Goal: Task Accomplishment & Management: Manage account settings

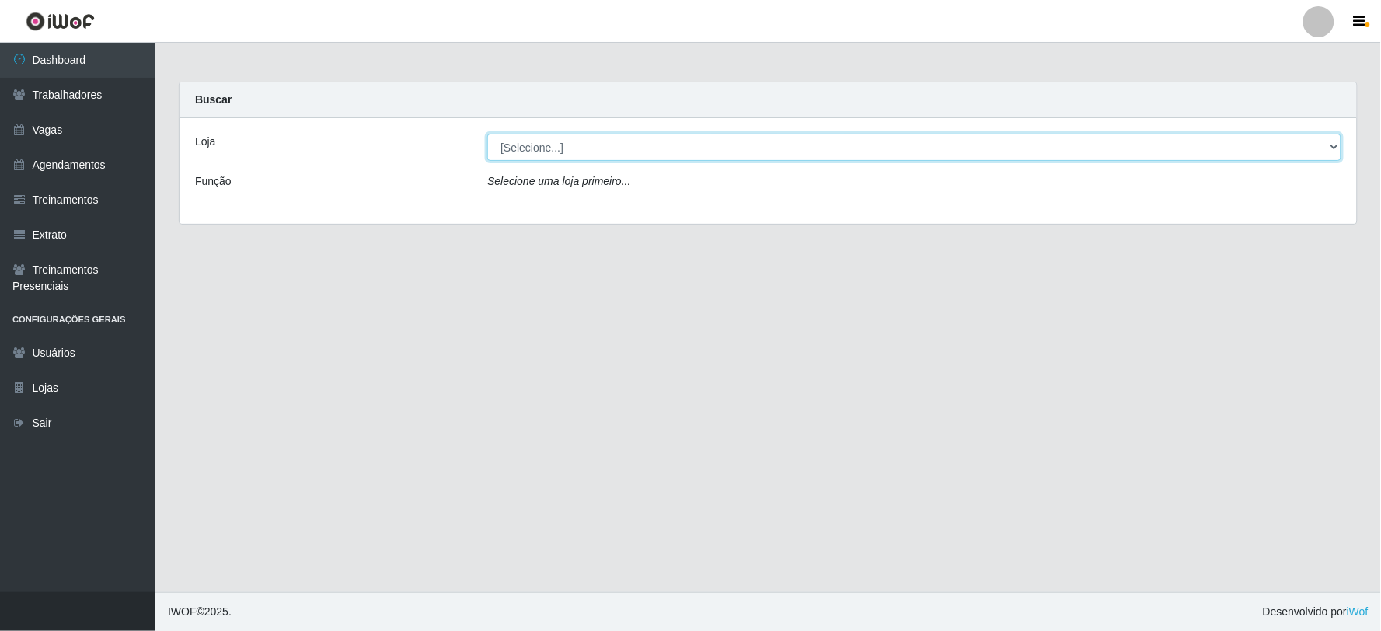
drag, startPoint x: 577, startPoint y: 145, endPoint x: 563, endPoint y: 158, distance: 18.7
click at [577, 145] on select "[Selecione...] SuperFácil Atacado - Vale do Sol" at bounding box center [914, 147] width 854 height 27
select select "502"
click at [487, 134] on select "[Selecione...] SuperFácil Atacado - Vale do Sol" at bounding box center [914, 147] width 854 height 27
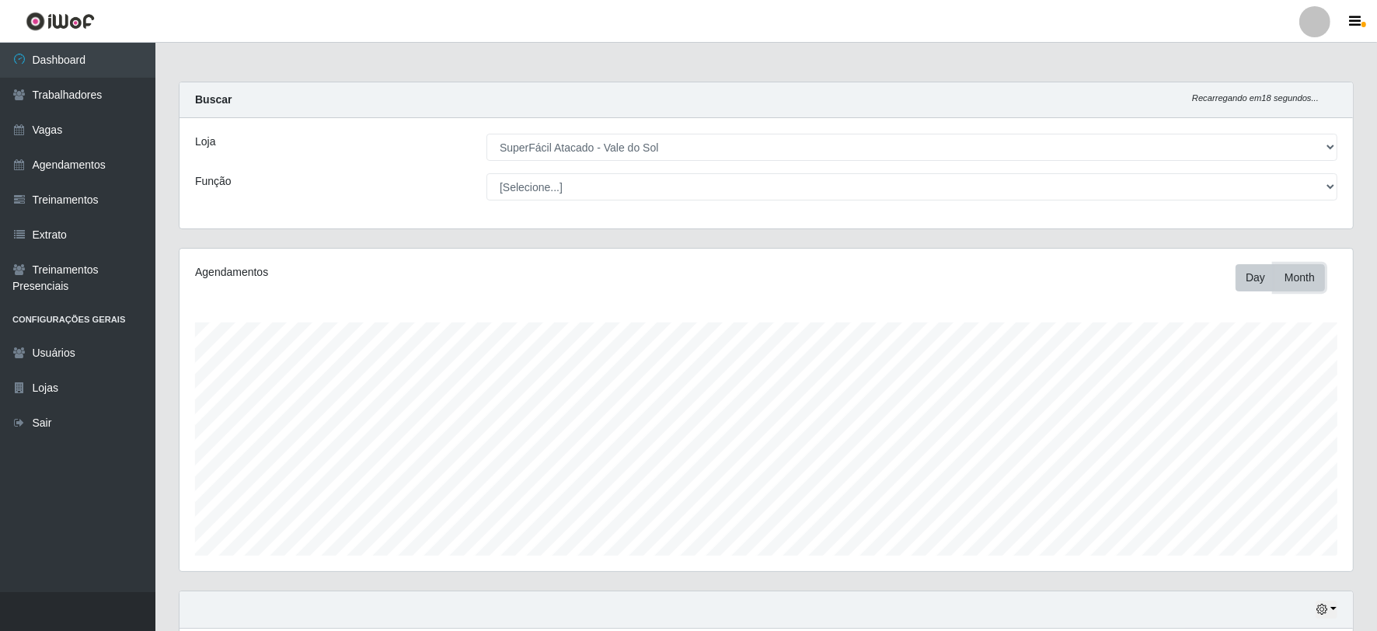
click at [1306, 289] on button "Month" at bounding box center [1300, 277] width 51 height 27
click at [86, 172] on link "Agendamentos" at bounding box center [77, 165] width 155 height 35
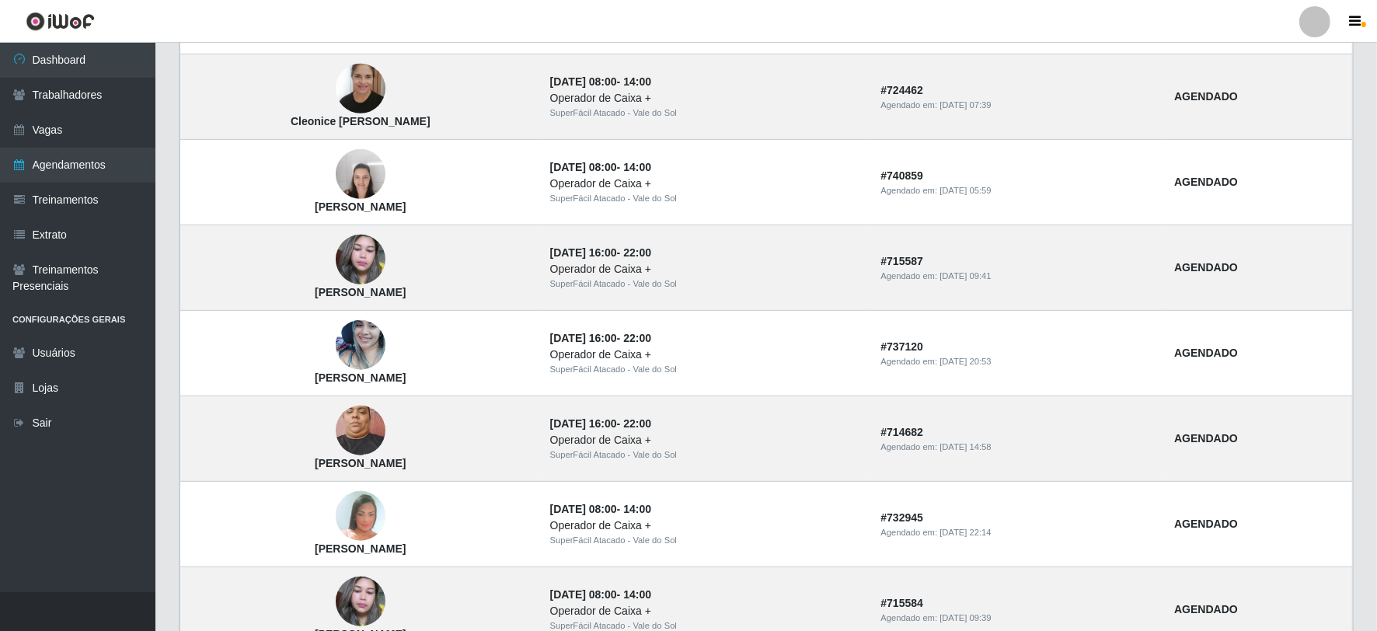
scroll to position [992, 0]
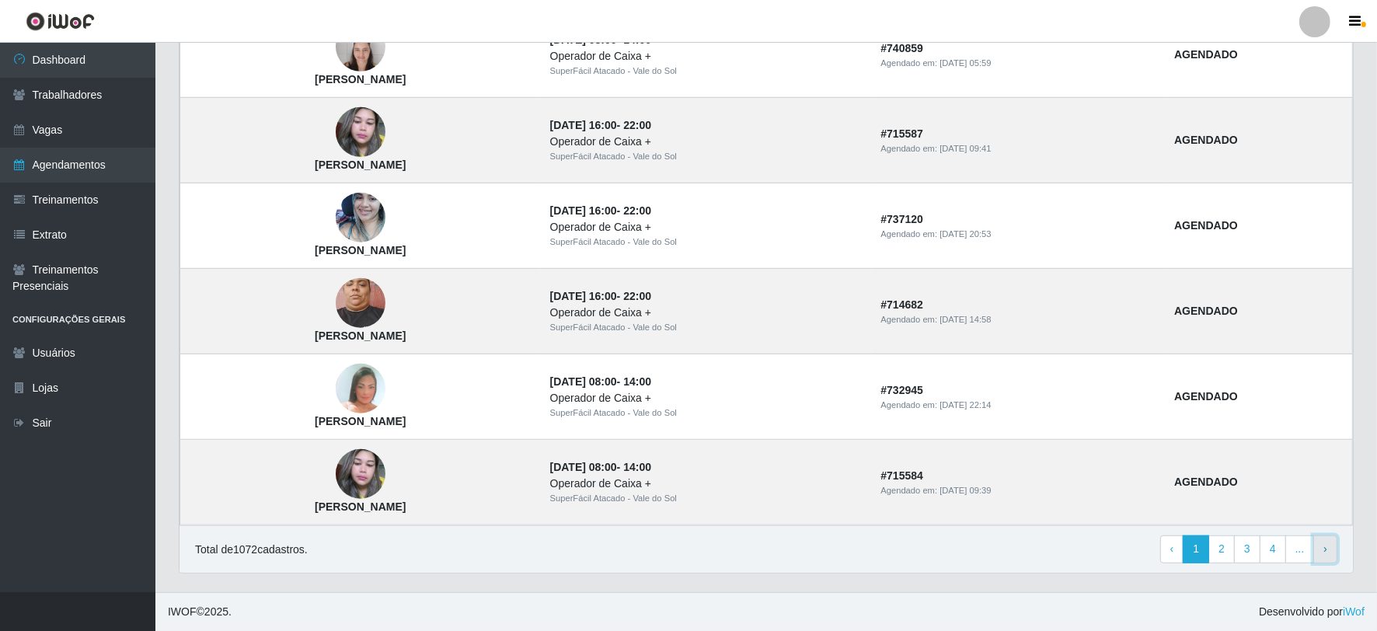
click at [1325, 550] on span "›" at bounding box center [1326, 549] width 4 height 12
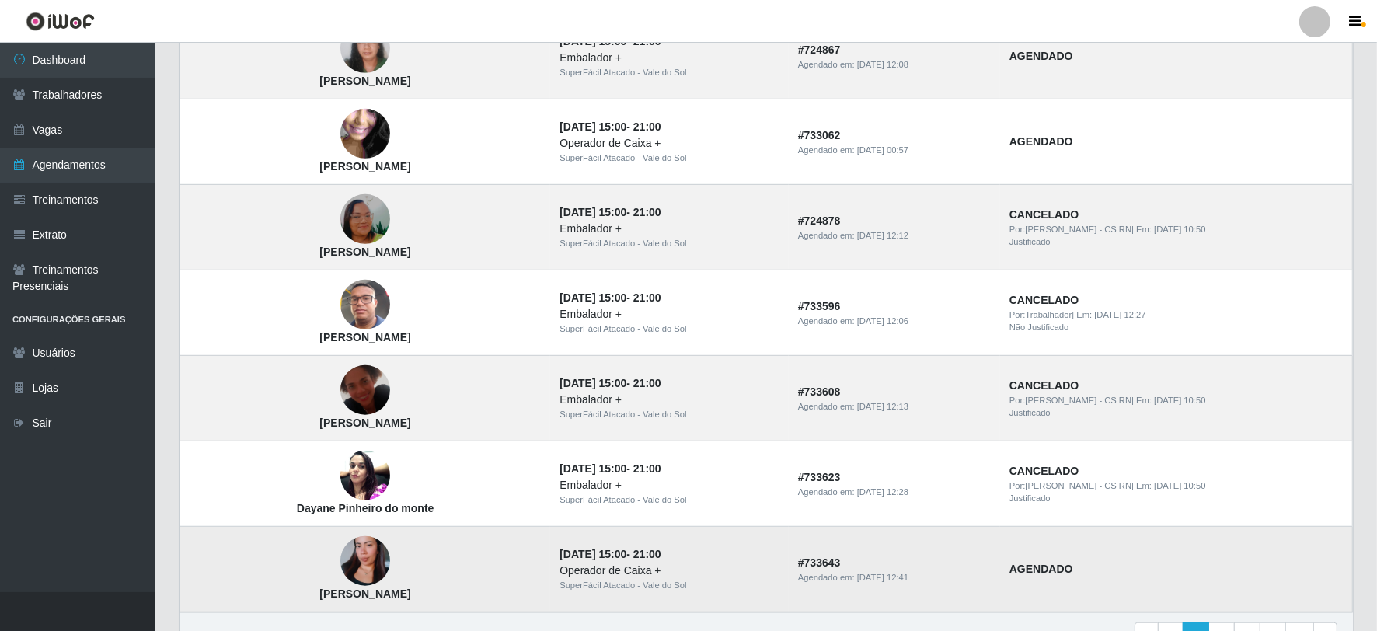
scroll to position [992, 0]
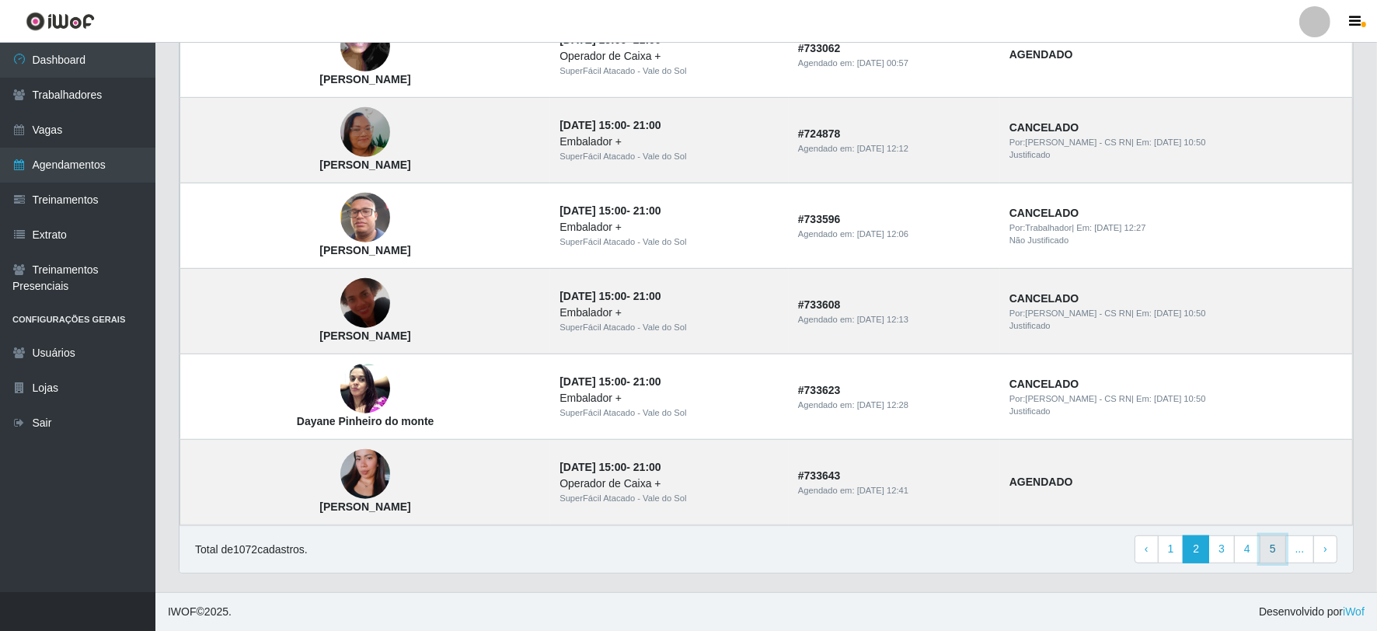
click at [1281, 556] on link "5" at bounding box center [1273, 550] width 26 height 28
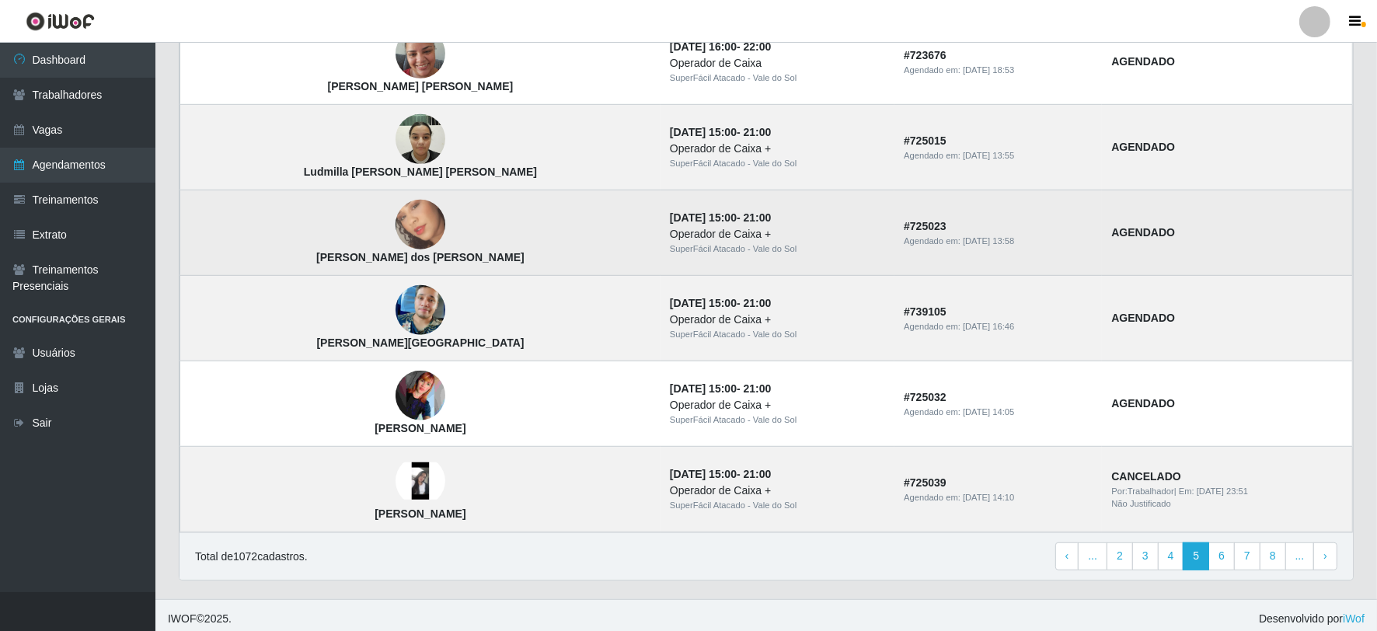
scroll to position [992, 0]
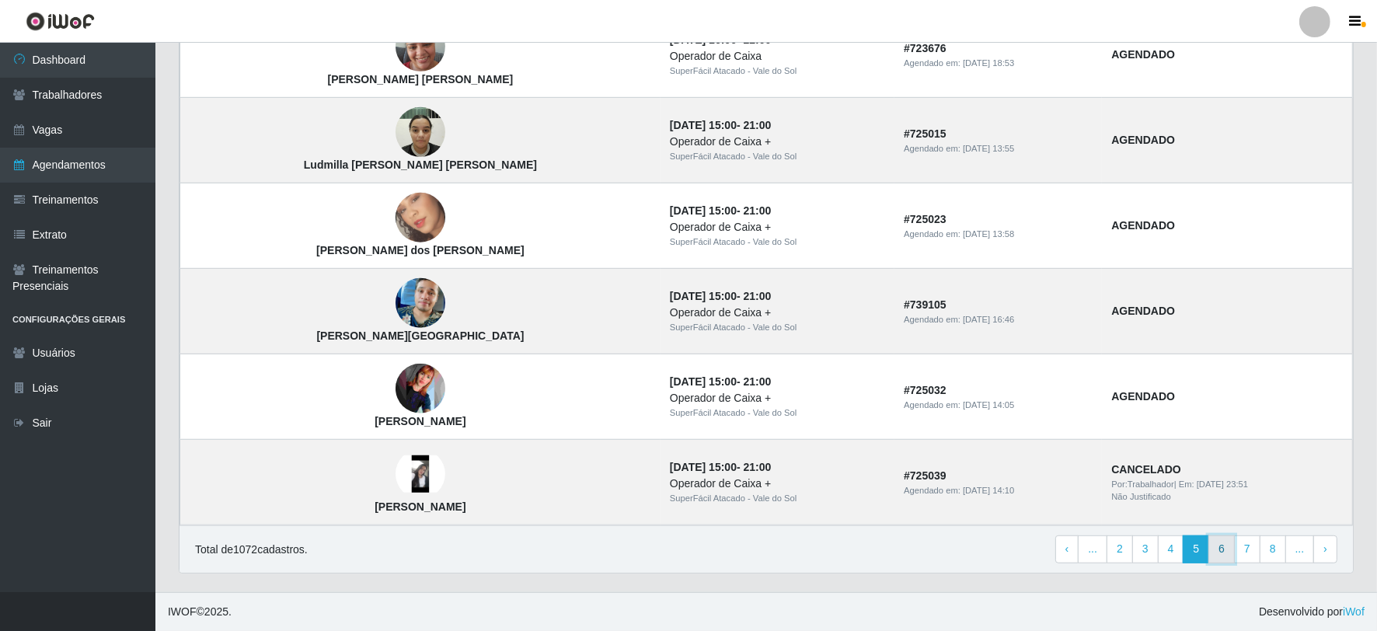
click at [1220, 546] on link "6" at bounding box center [1222, 550] width 26 height 28
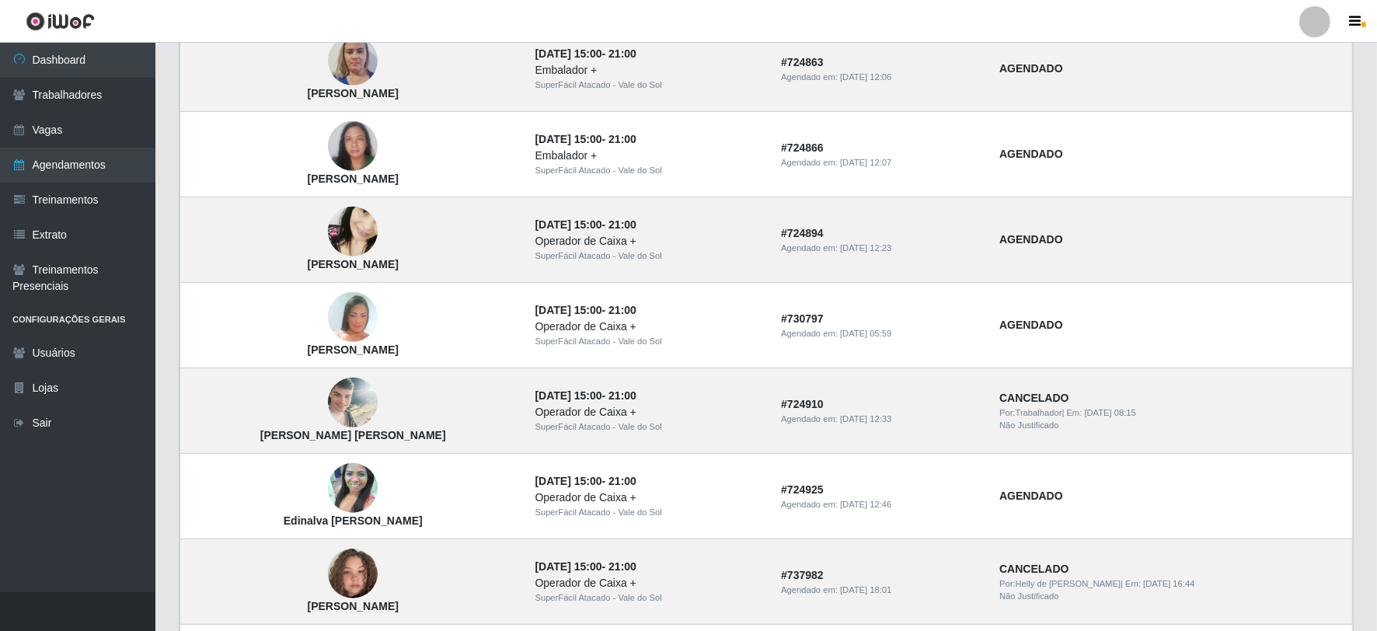
scroll to position [992, 0]
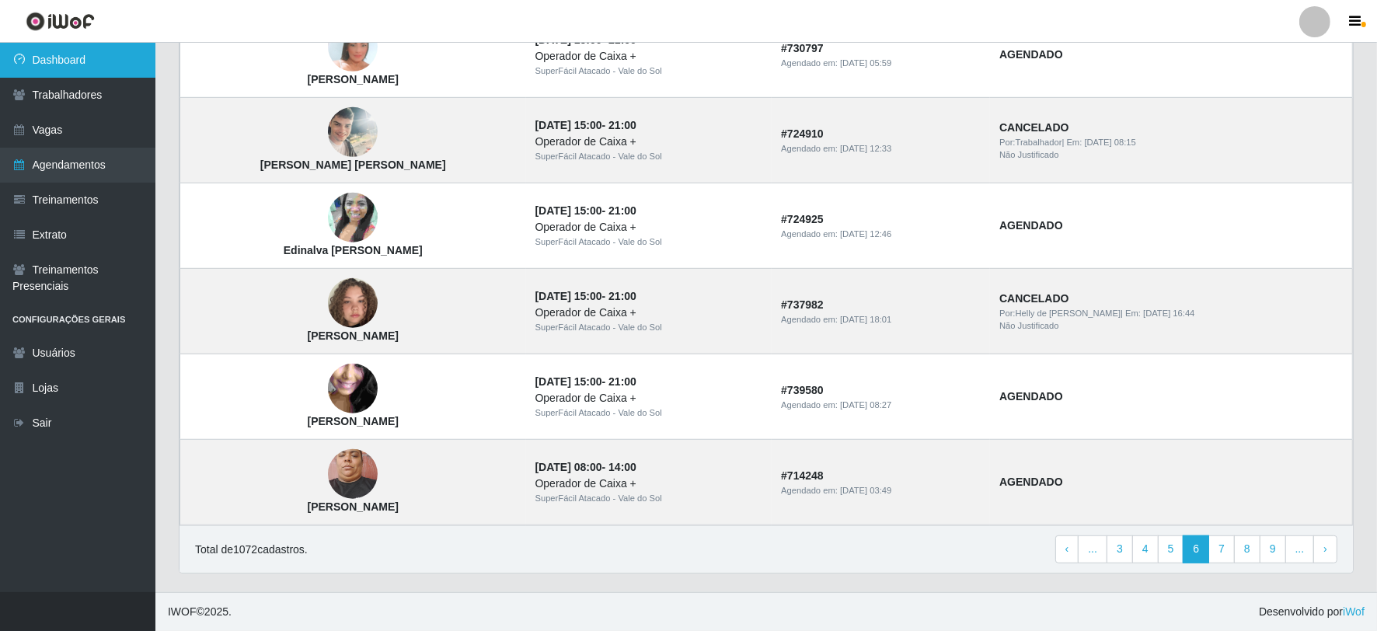
click at [65, 71] on link "Dashboard" at bounding box center [77, 60] width 155 height 35
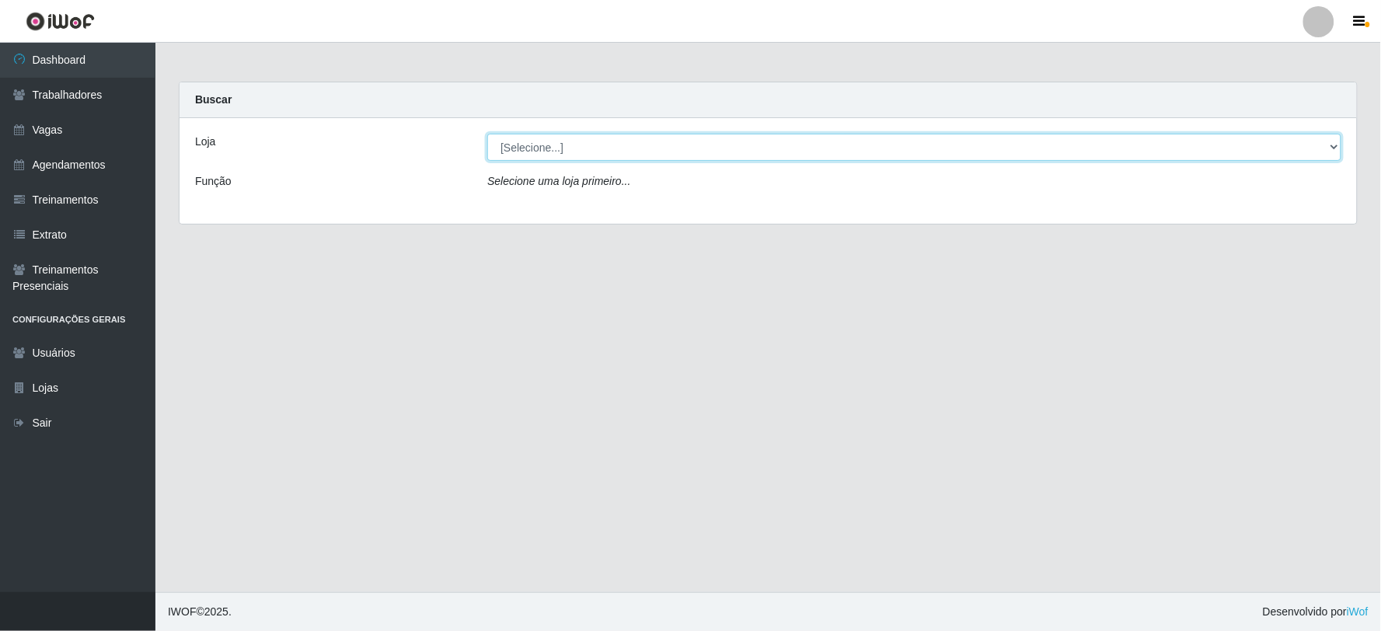
click at [766, 146] on select "[Selecione...] SuperFácil Atacado - Vale do Sol" at bounding box center [914, 147] width 854 height 27
select select "502"
click at [487, 134] on select "[Selecione...] SuperFácil Atacado - Vale do Sol" at bounding box center [914, 147] width 854 height 27
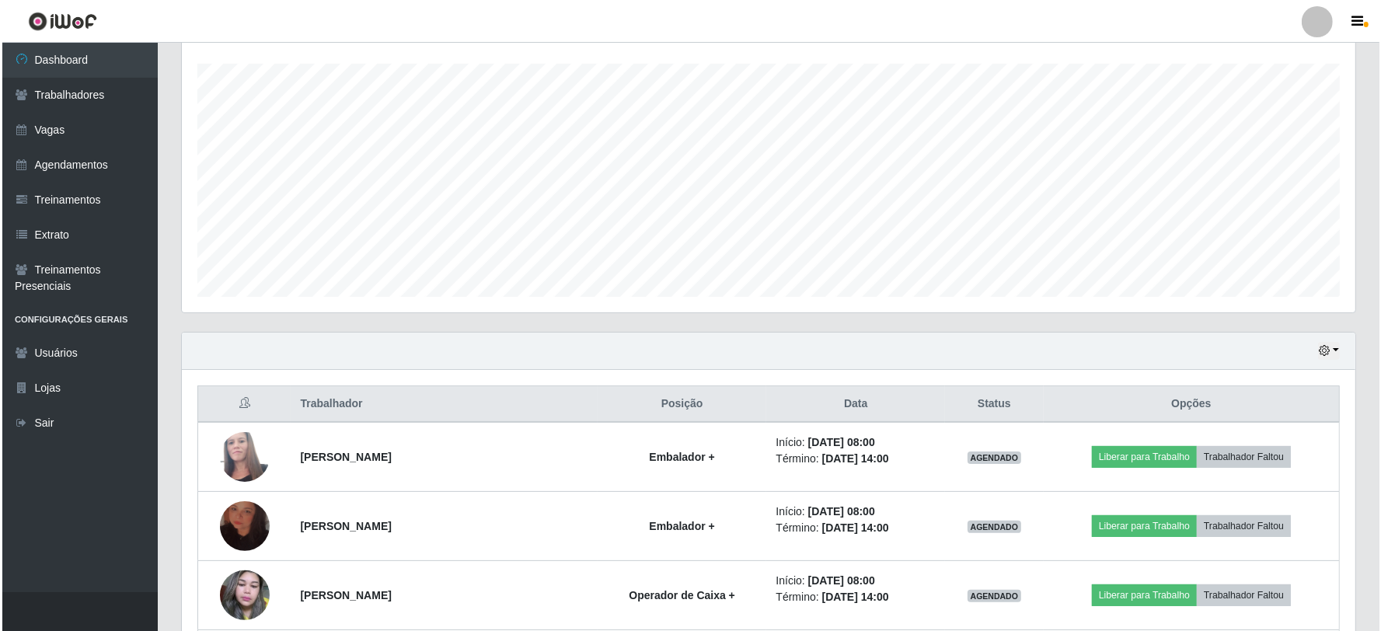
scroll to position [518, 0]
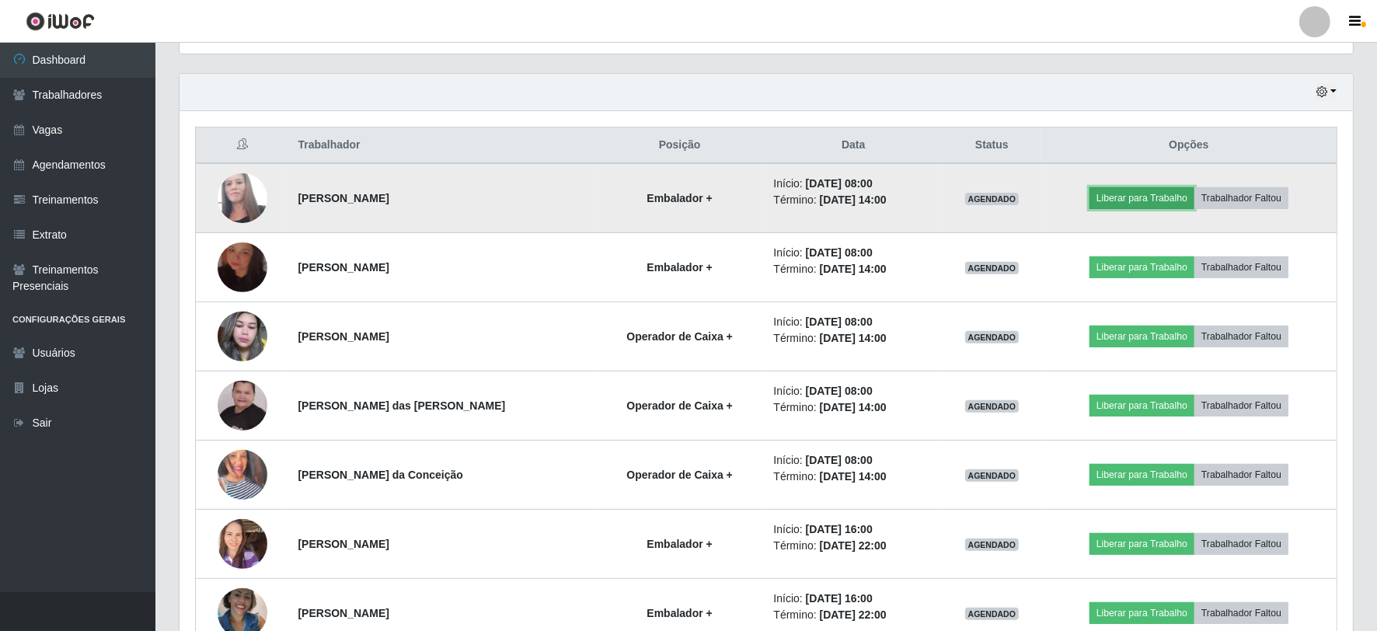
click at [1136, 195] on button "Liberar para Trabalho" at bounding box center [1142, 198] width 105 height 22
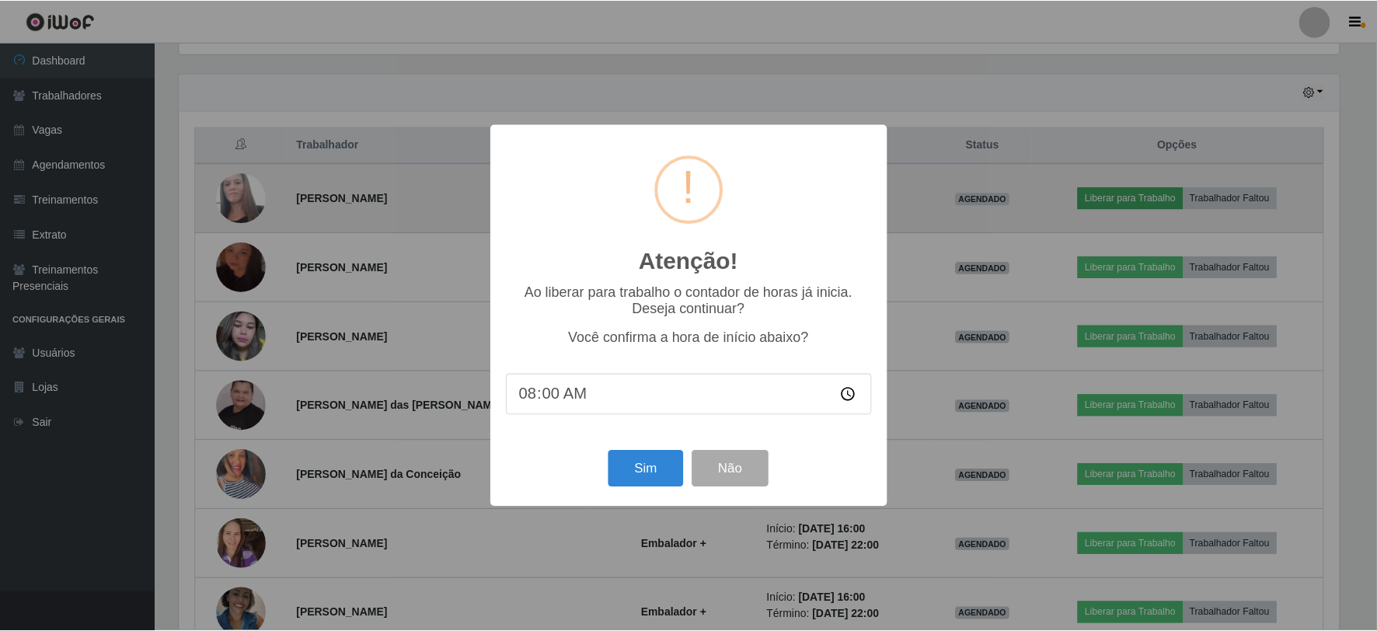
scroll to position [322, 1164]
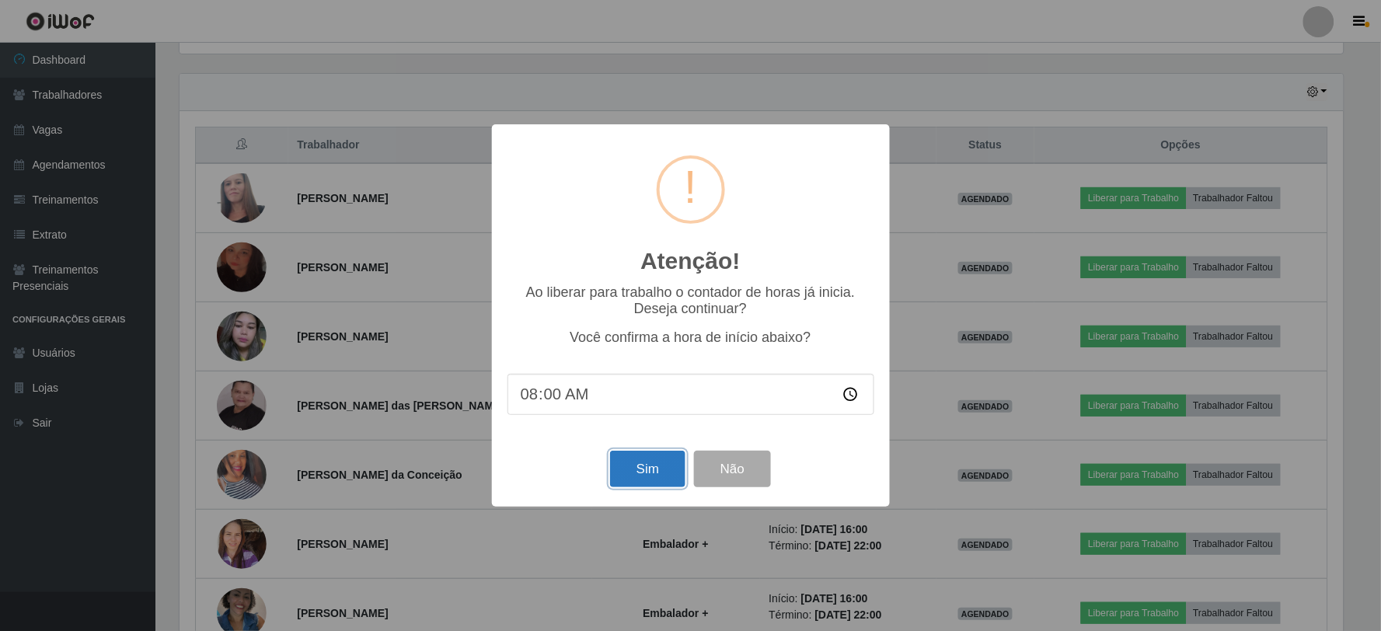
click at [650, 473] on button "Sim" at bounding box center [647, 469] width 75 height 37
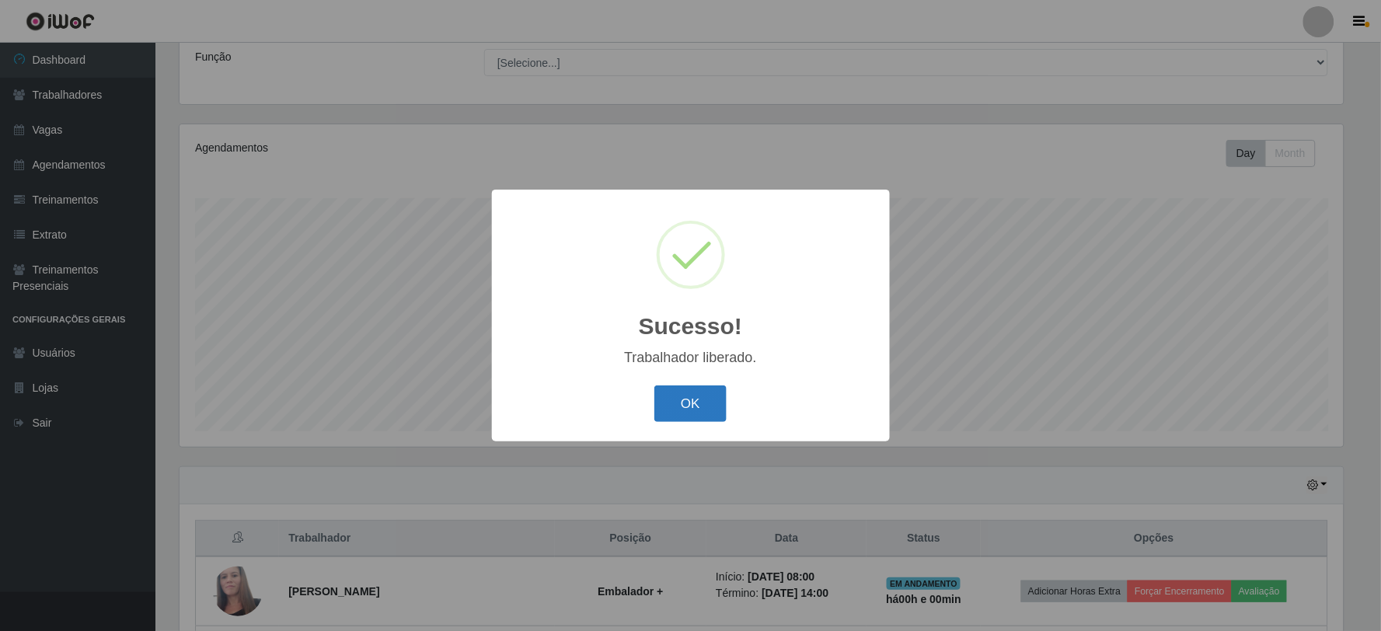
click at [705, 406] on button "OK" at bounding box center [691, 404] width 72 height 37
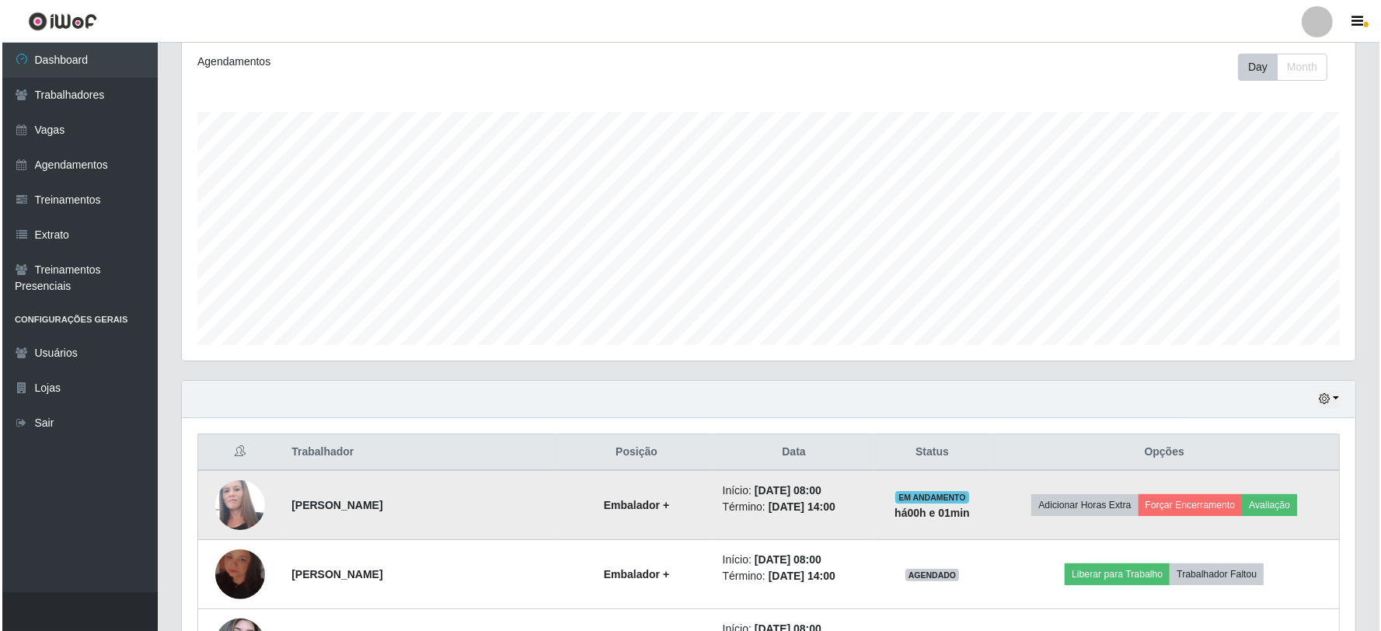
scroll to position [470, 0]
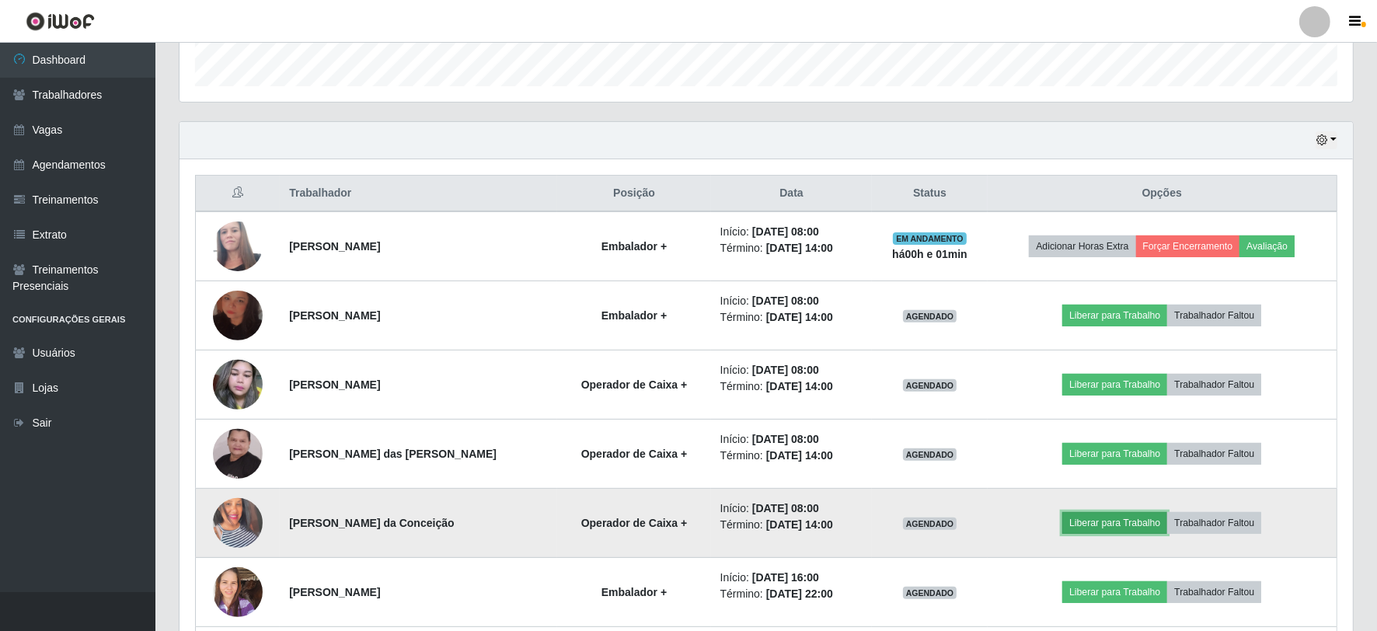
click at [1119, 519] on button "Liberar para Trabalho" at bounding box center [1115, 523] width 105 height 22
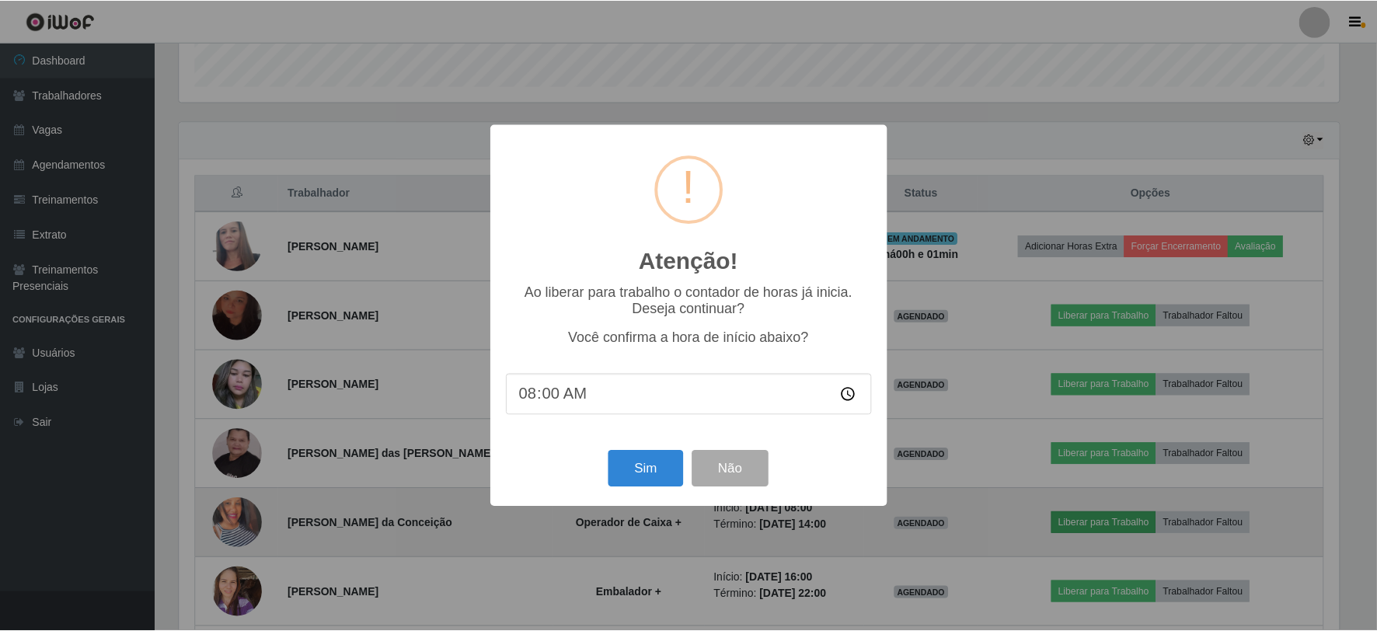
scroll to position [322, 1164]
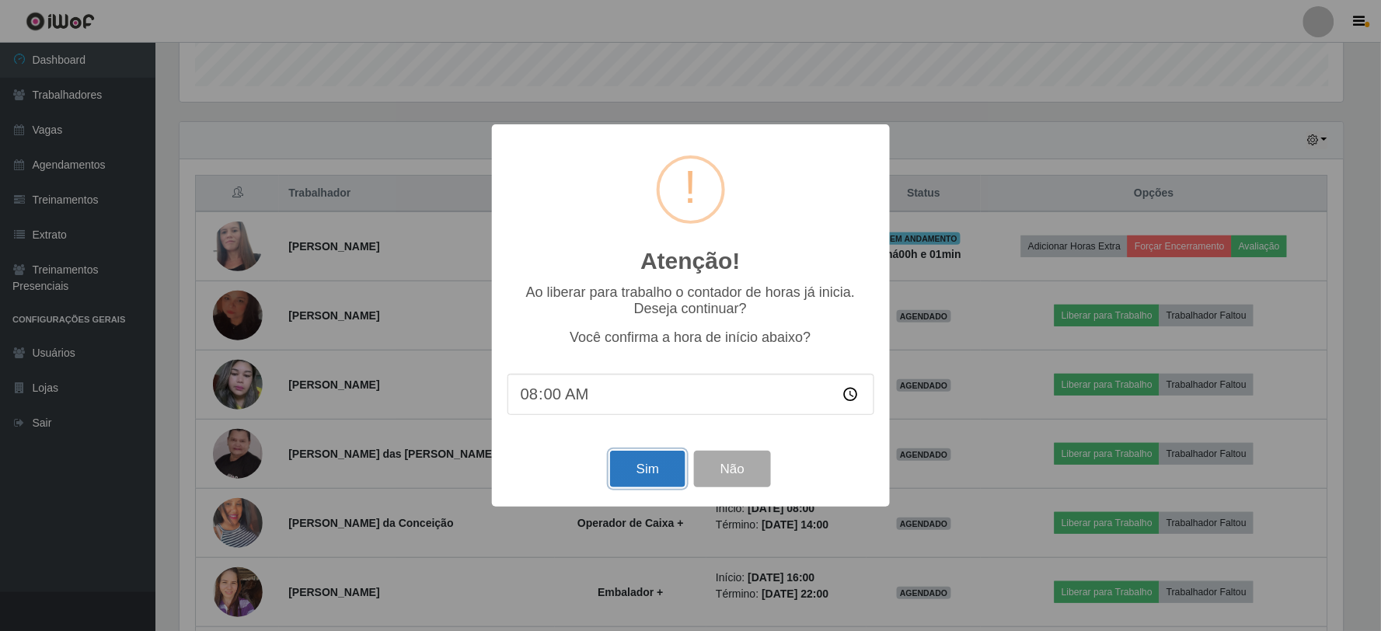
click at [643, 469] on button "Sim" at bounding box center [647, 469] width 75 height 37
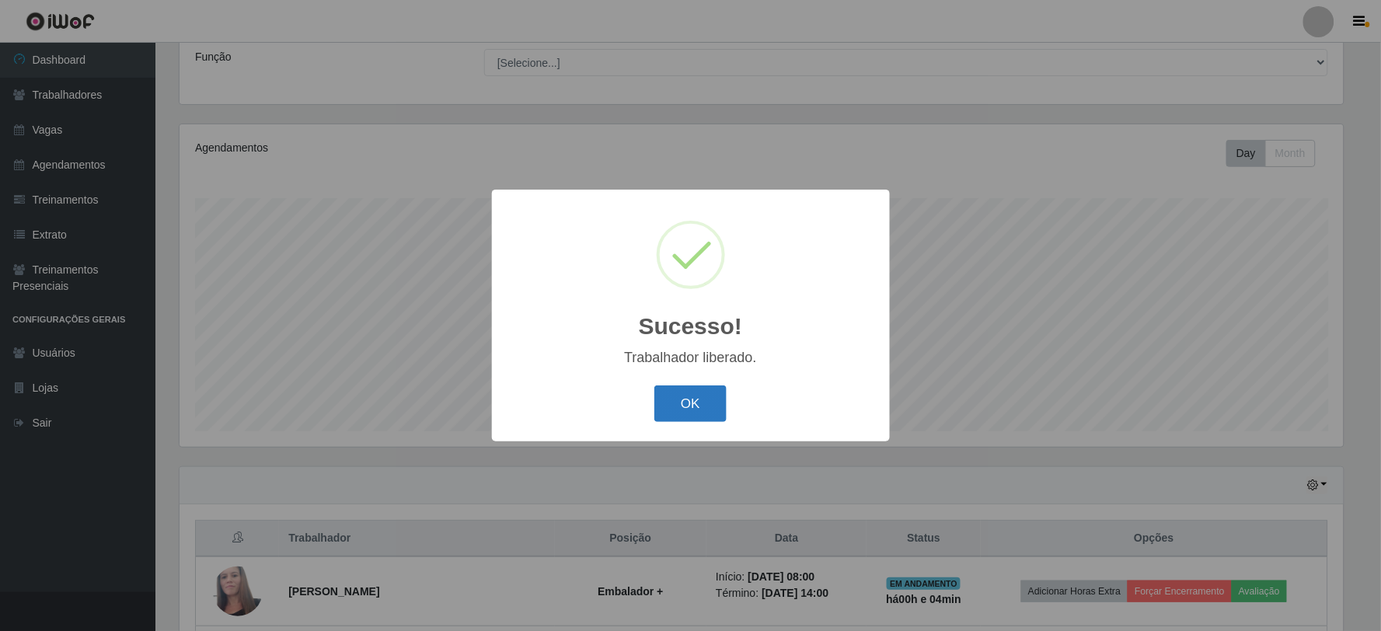
click at [704, 406] on button "OK" at bounding box center [691, 404] width 72 height 37
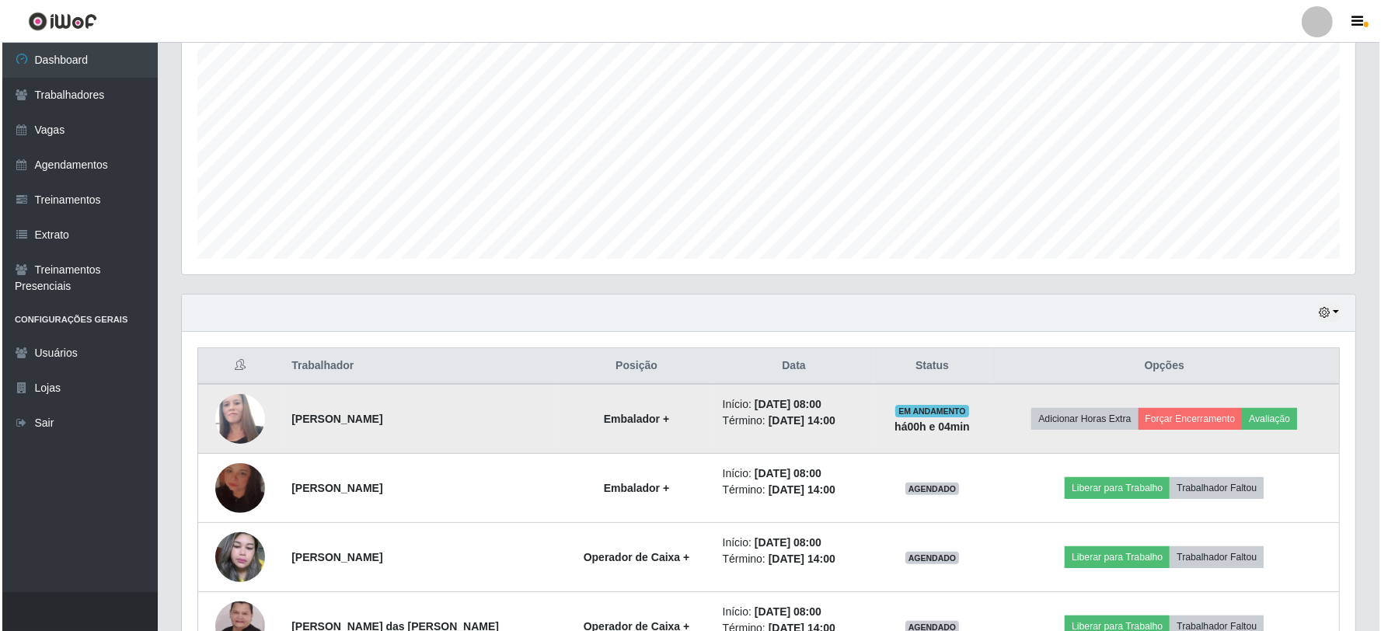
scroll to position [383, 0]
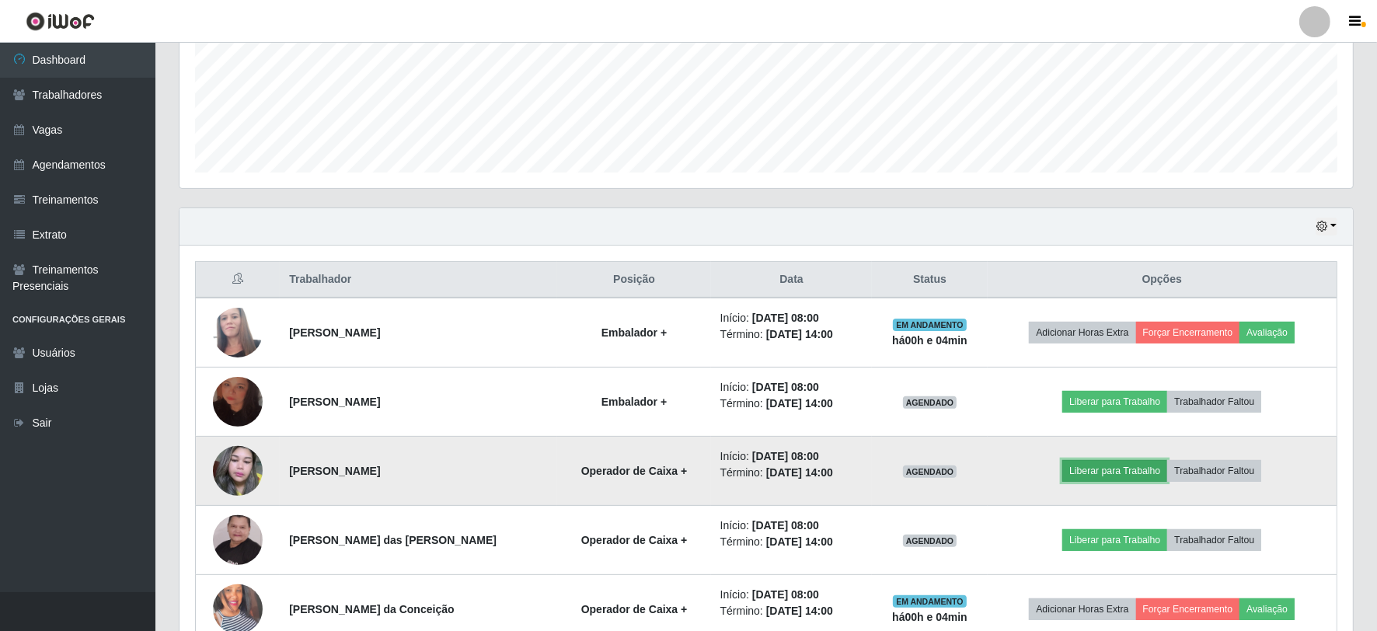
click at [1131, 473] on button "Liberar para Trabalho" at bounding box center [1115, 471] width 105 height 22
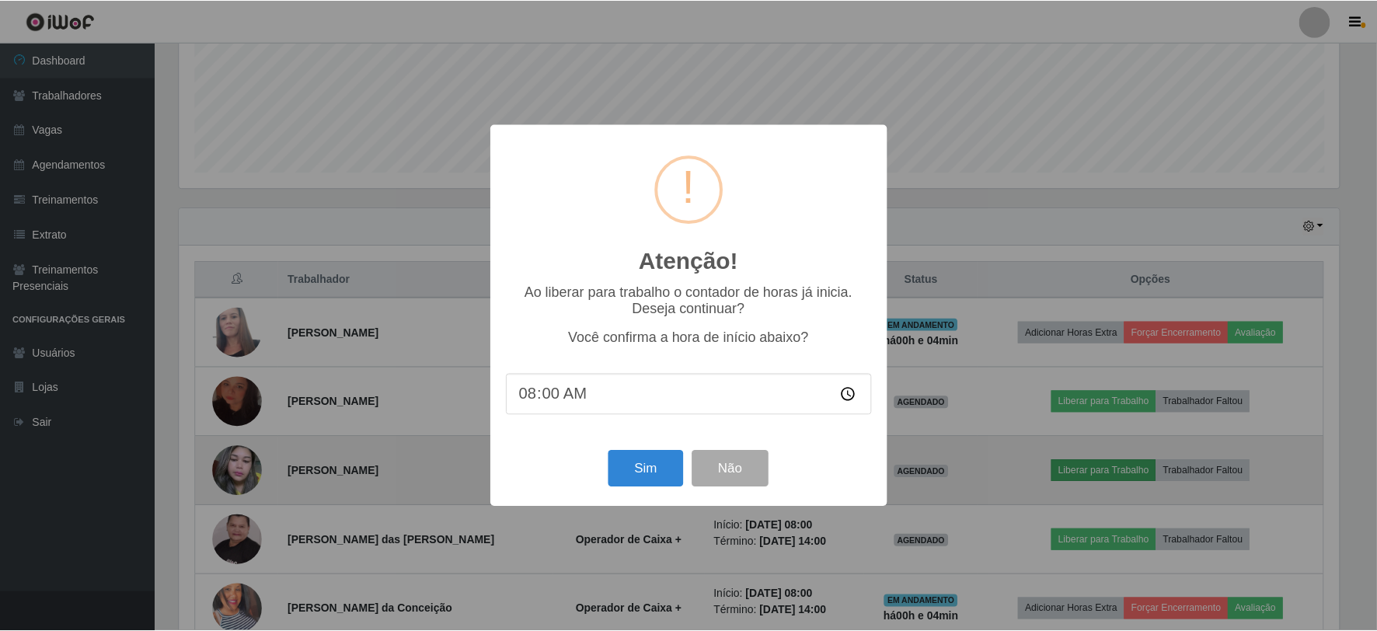
scroll to position [322, 1164]
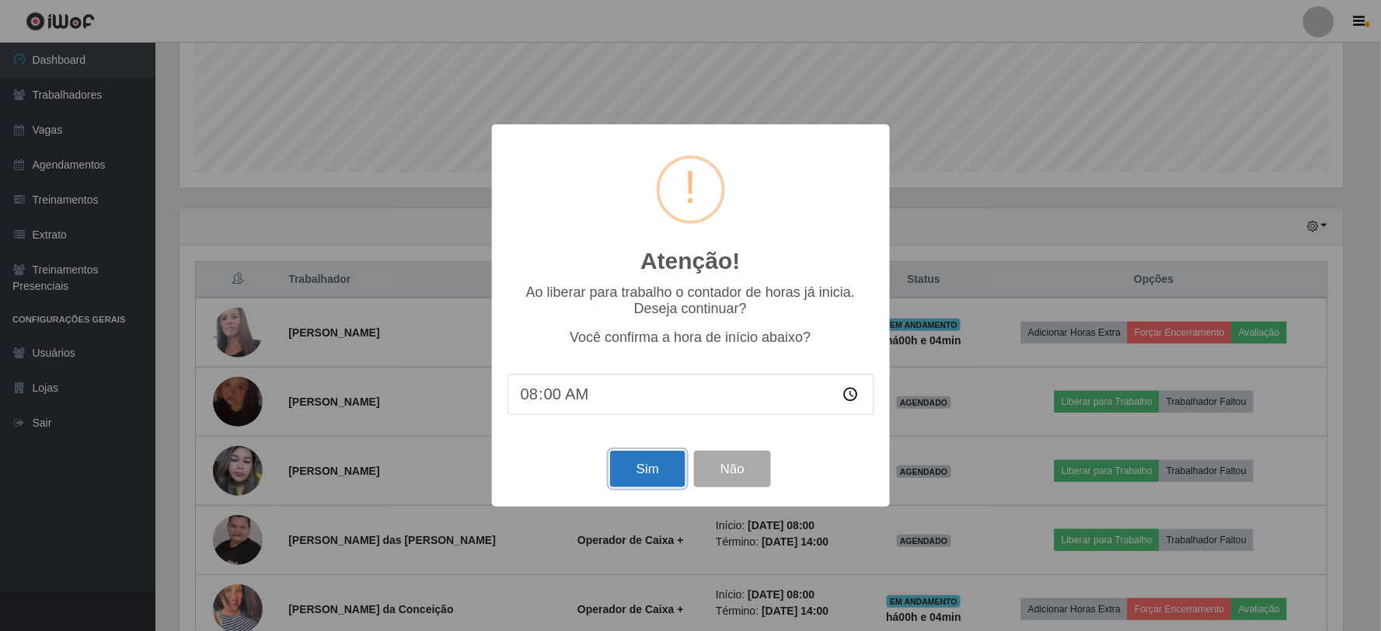
click at [659, 465] on button "Sim" at bounding box center [647, 469] width 75 height 37
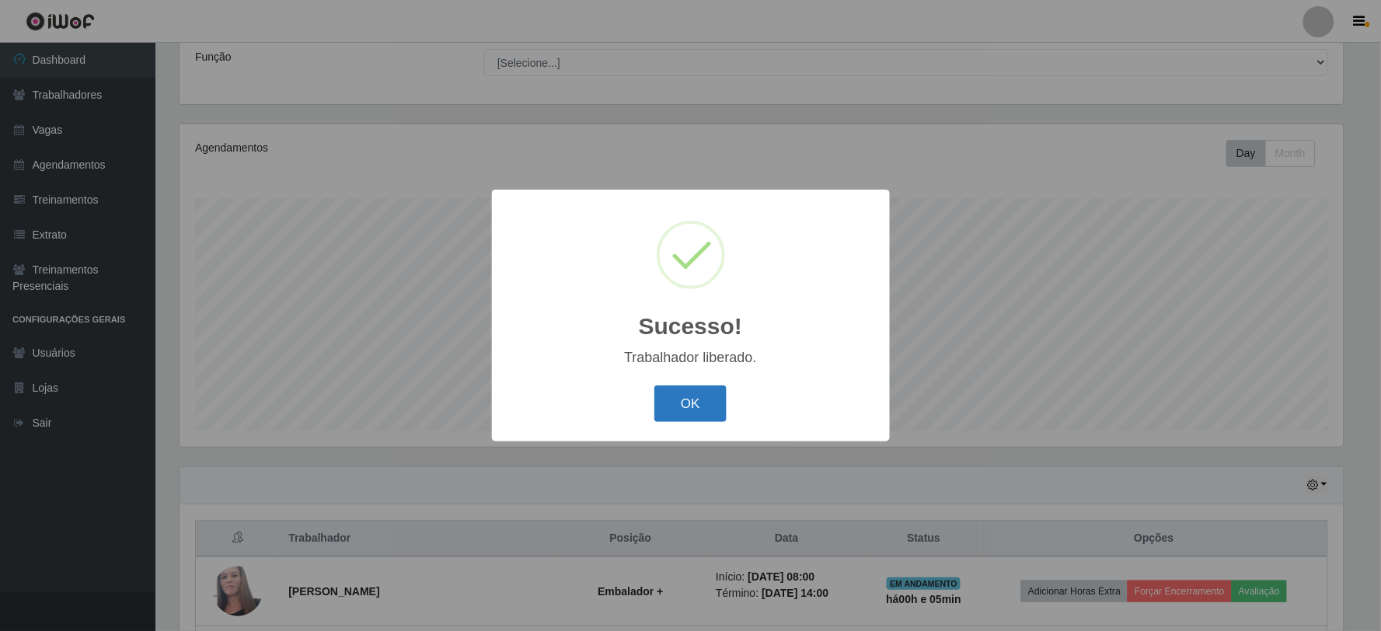
click at [724, 394] on button "OK" at bounding box center [691, 404] width 72 height 37
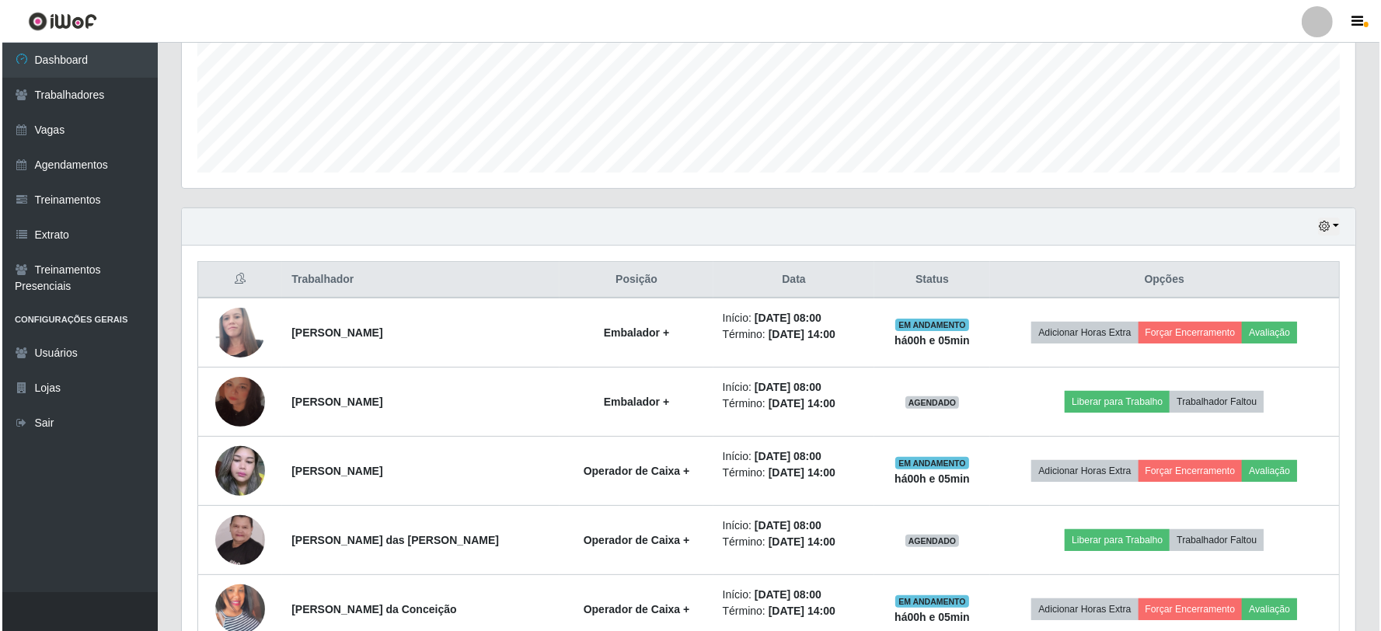
scroll to position [470, 0]
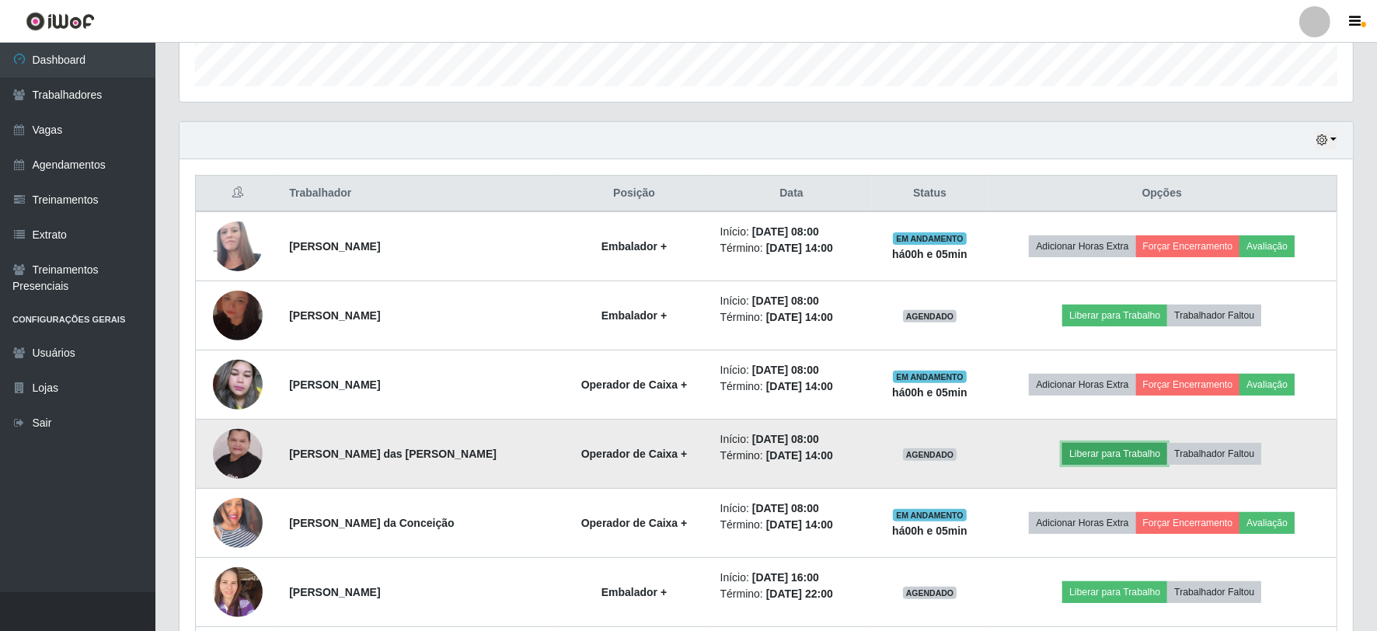
click at [1099, 456] on button "Liberar para Trabalho" at bounding box center [1115, 454] width 105 height 22
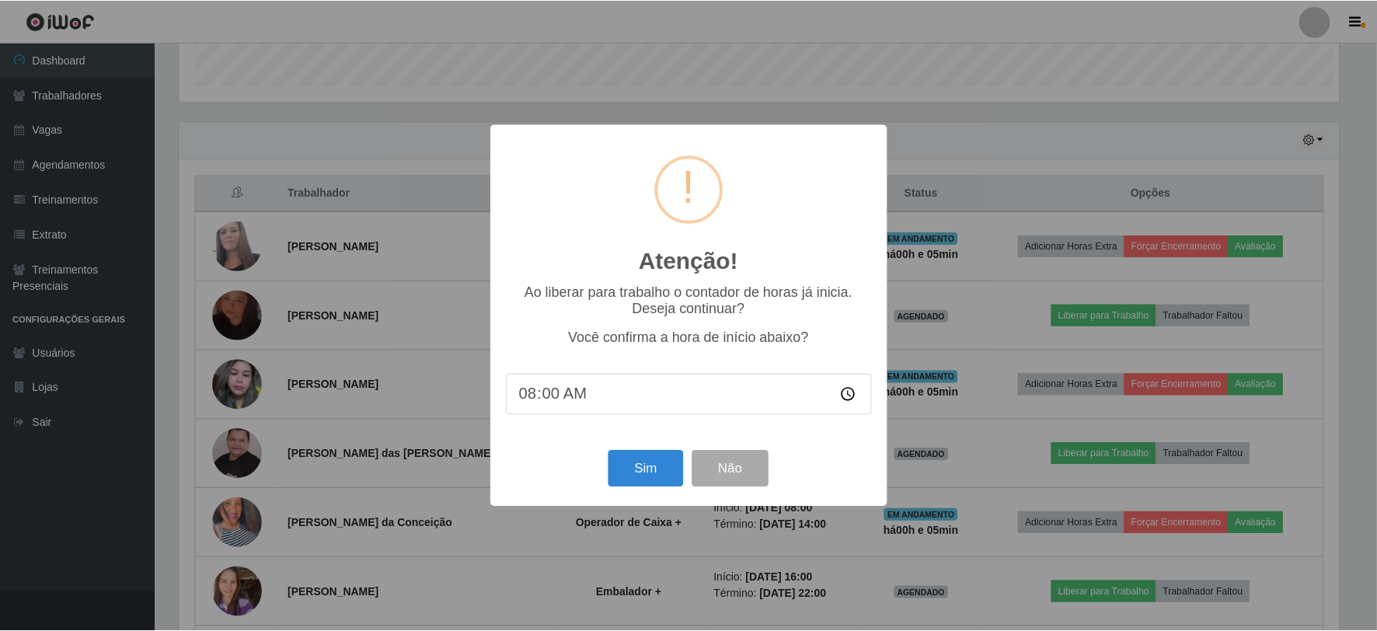
scroll to position [322, 1164]
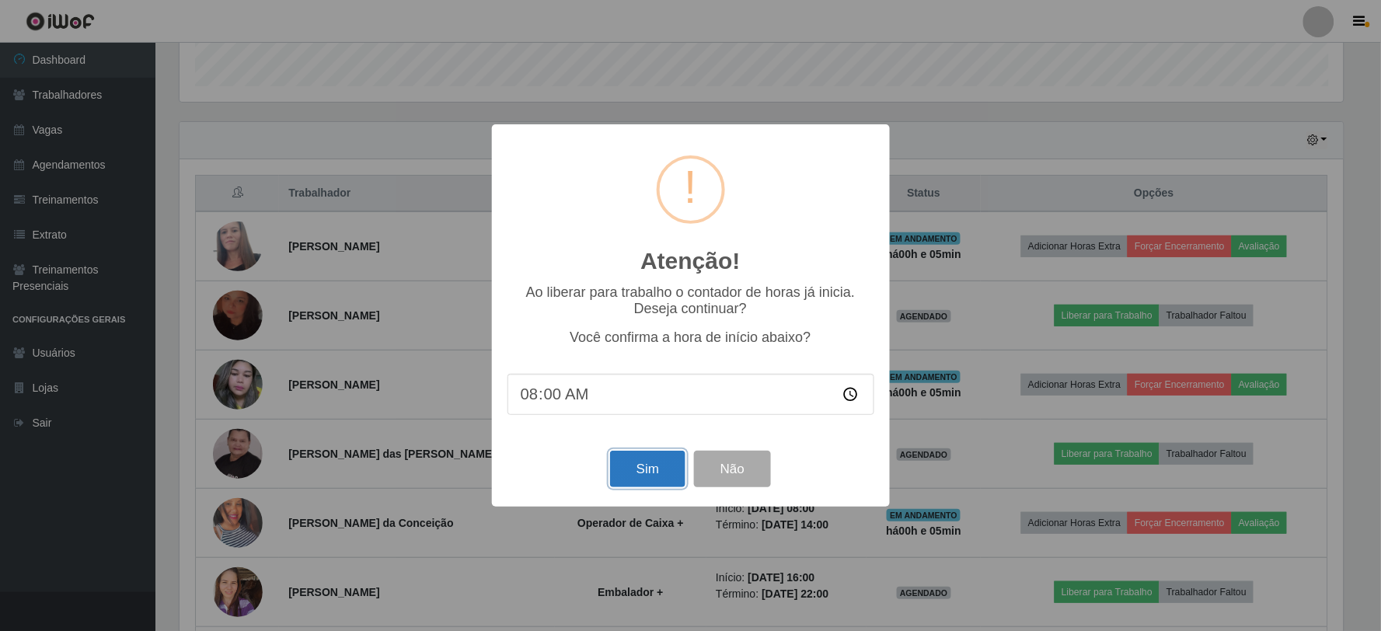
click at [649, 477] on button "Sim" at bounding box center [647, 469] width 75 height 37
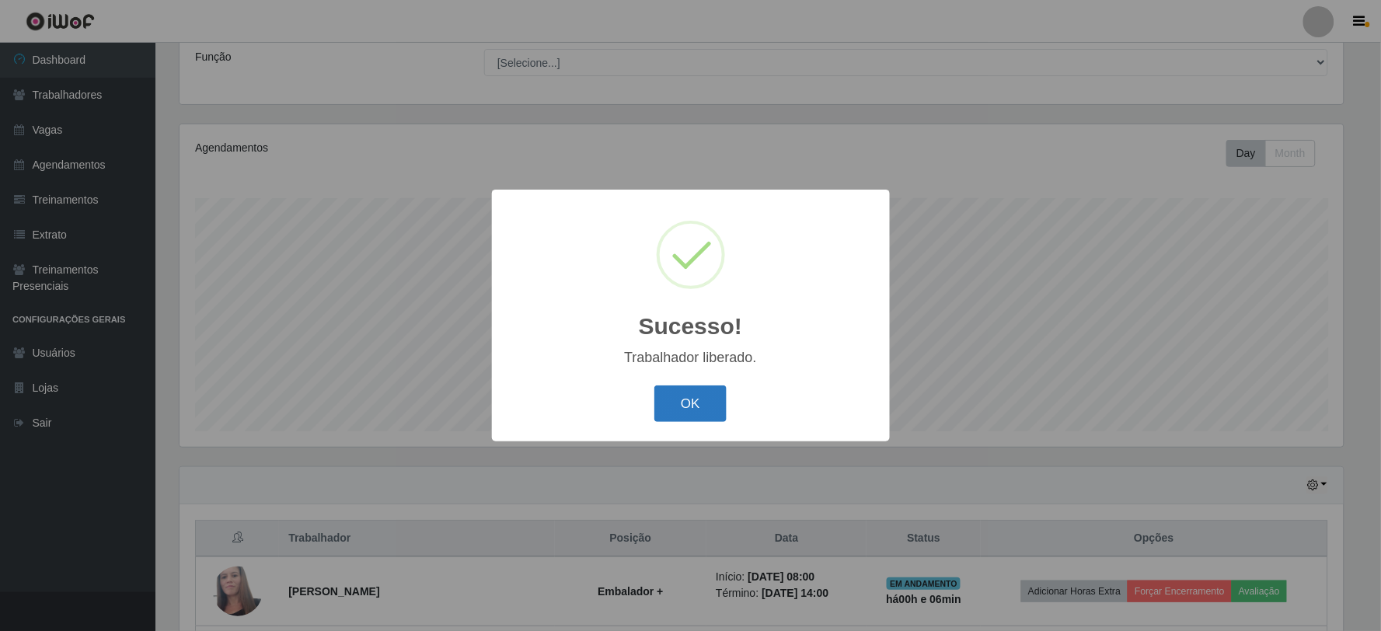
click at [684, 413] on button "OK" at bounding box center [691, 404] width 72 height 37
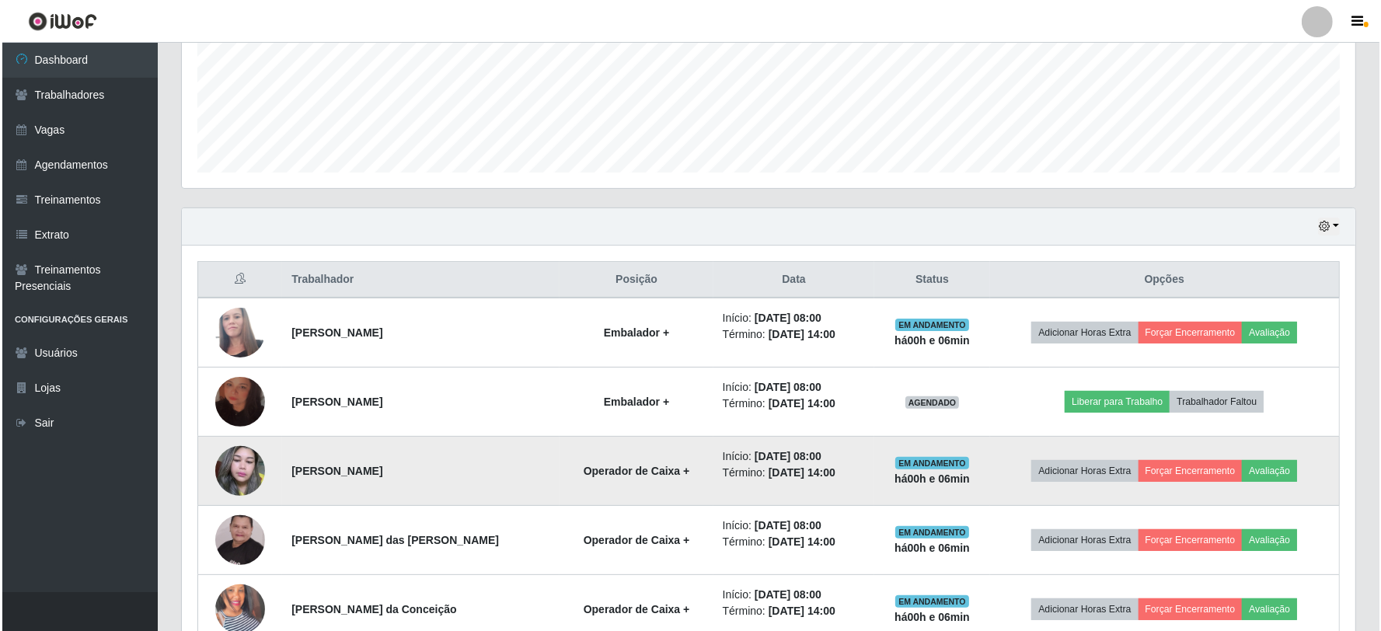
scroll to position [556, 0]
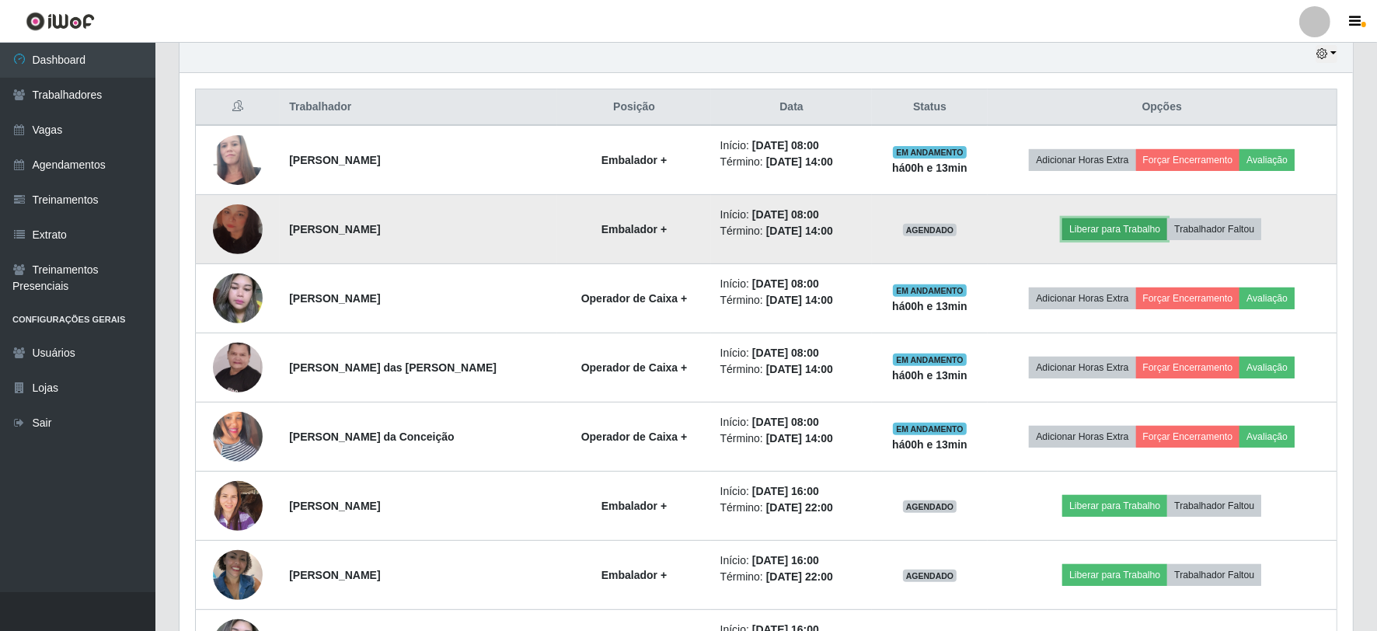
click at [1093, 229] on button "Liberar para Trabalho" at bounding box center [1115, 229] width 105 height 22
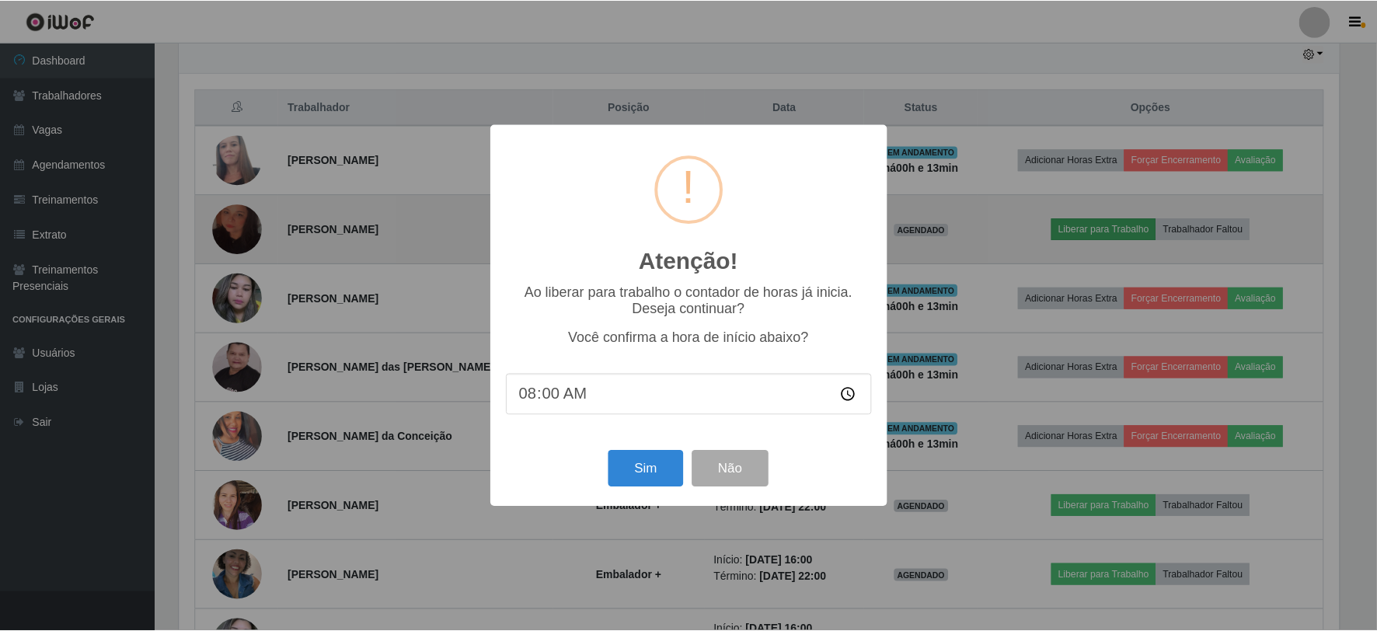
scroll to position [322, 1164]
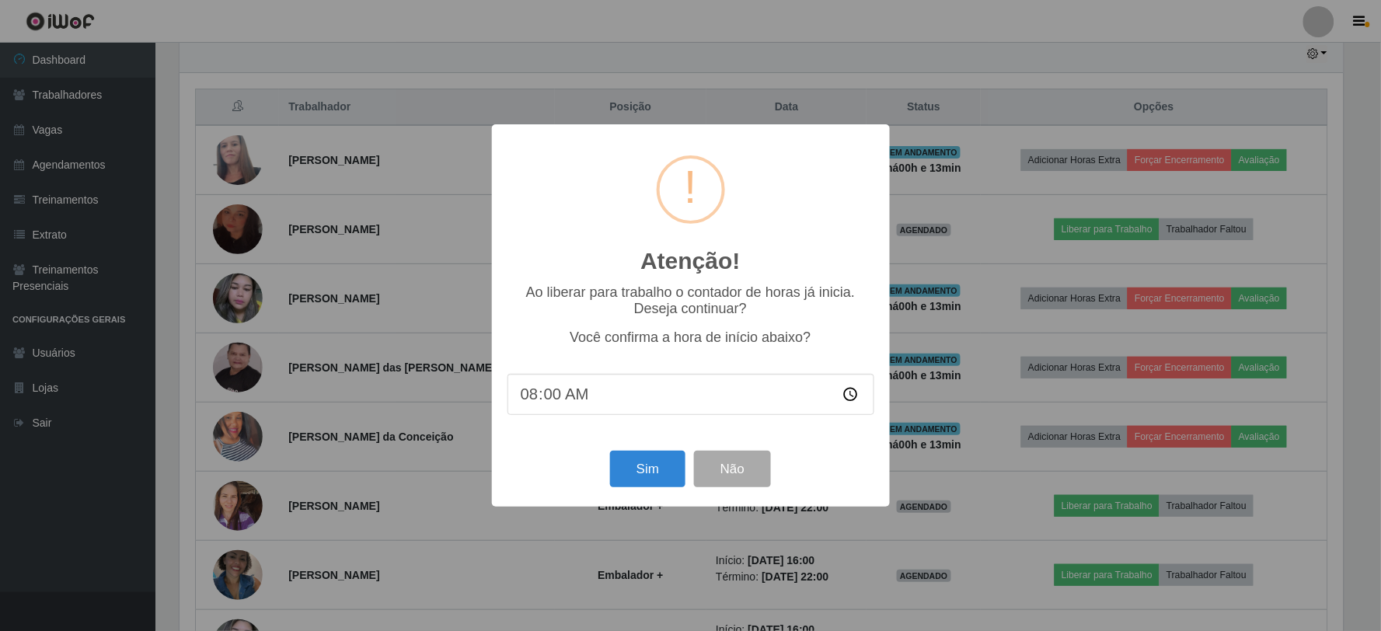
click at [550, 404] on input "08:00" at bounding box center [691, 394] width 367 height 41
click at [553, 394] on input "08:14" at bounding box center [691, 394] width 367 height 41
type input "08:10"
click at [646, 461] on button "Sim" at bounding box center [647, 469] width 75 height 37
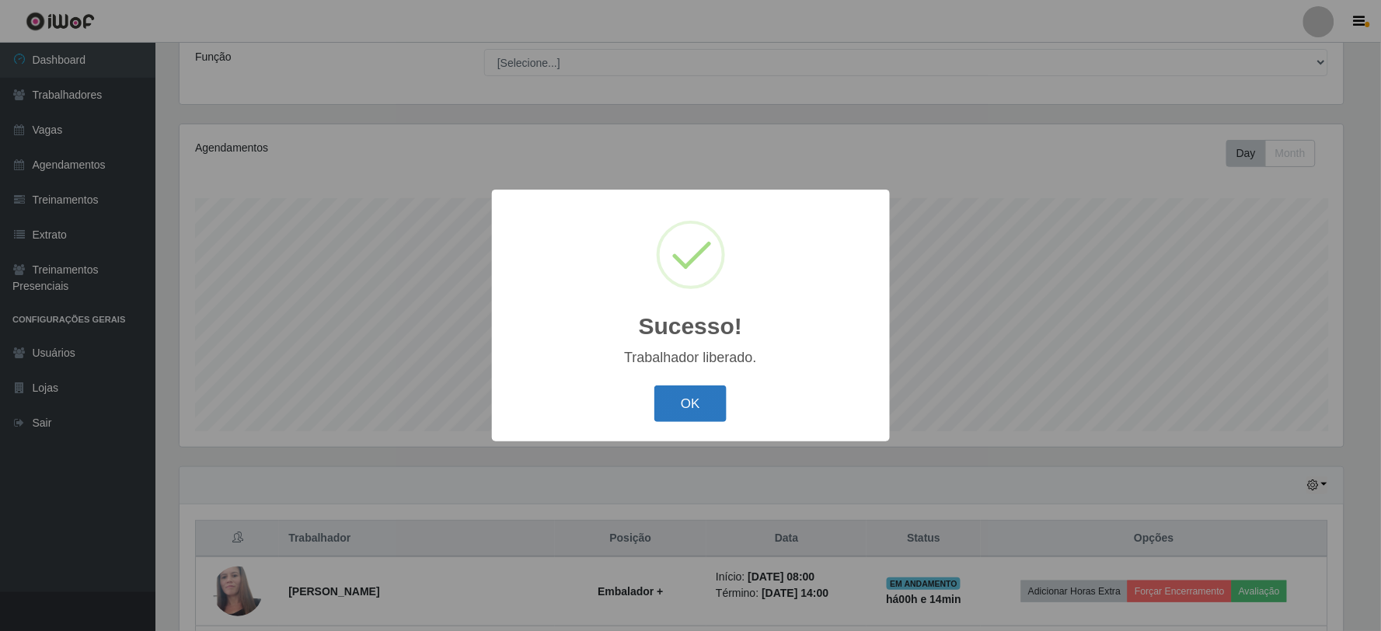
click at [689, 405] on button "OK" at bounding box center [691, 404] width 72 height 37
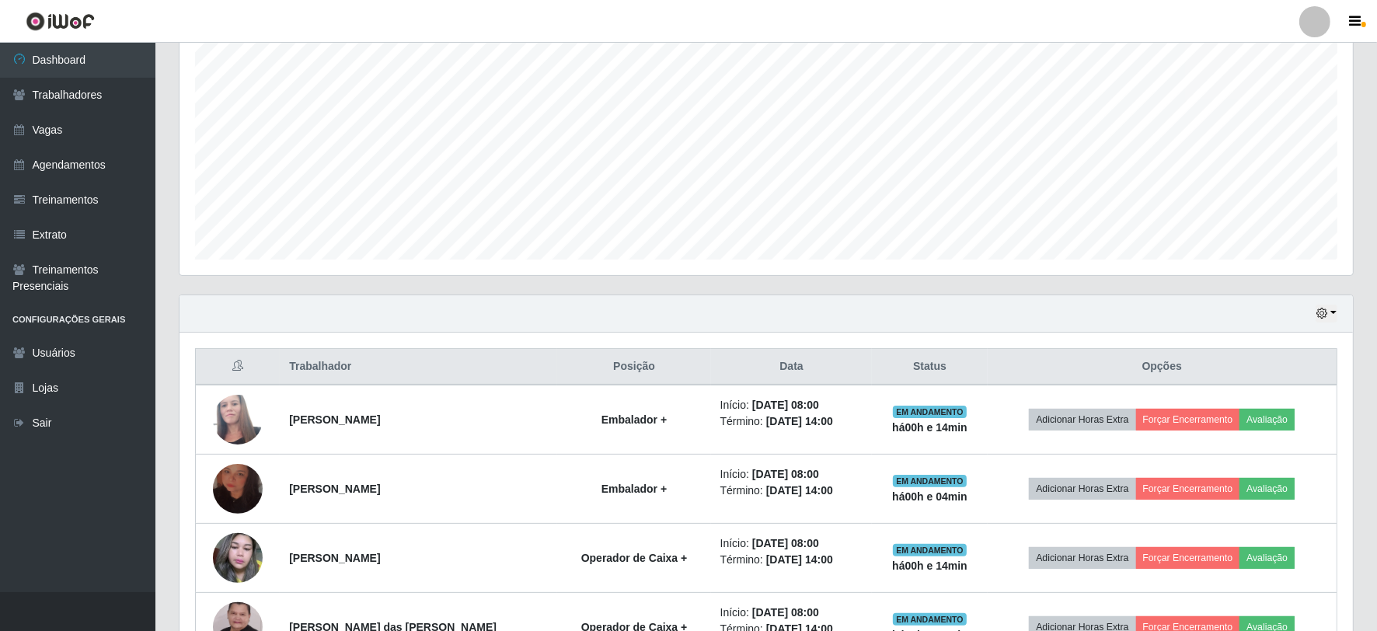
scroll to position [297, 0]
click at [703, 317] on div "Hoje 1 dia 3 dias 1 Semana Não encerrados" at bounding box center [767, 313] width 1174 height 37
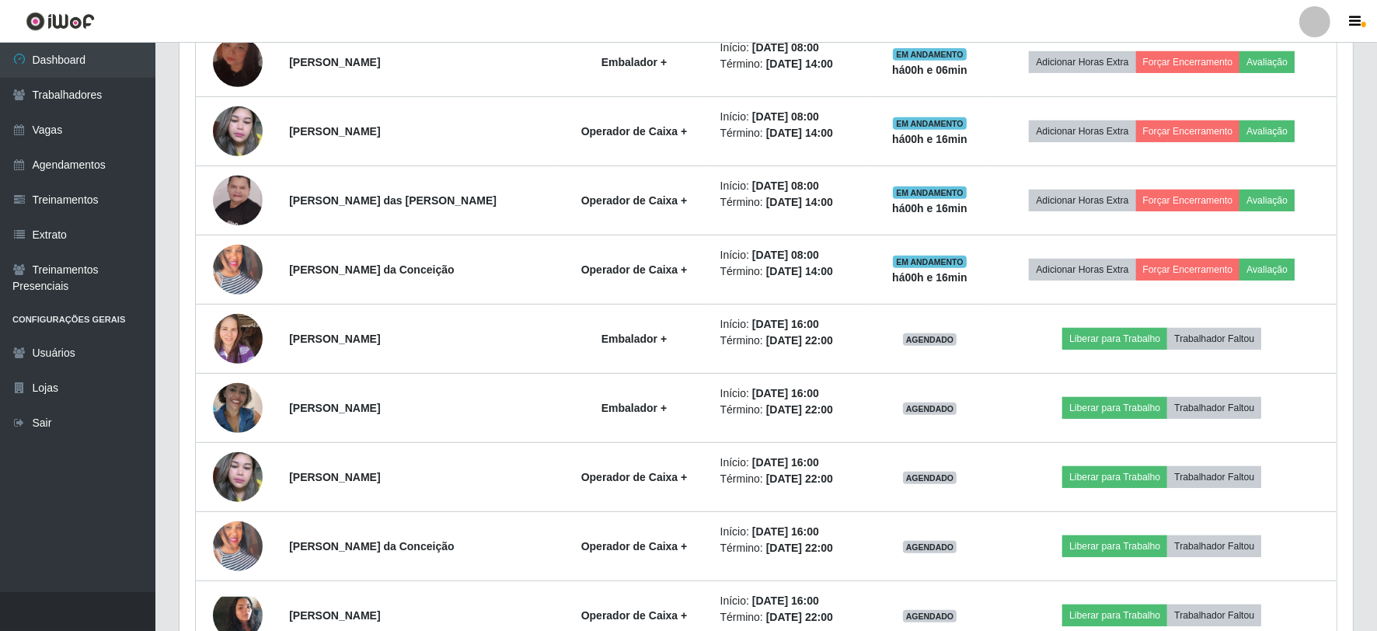
scroll to position [728, 0]
